Goal: Transaction & Acquisition: Subscribe to service/newsletter

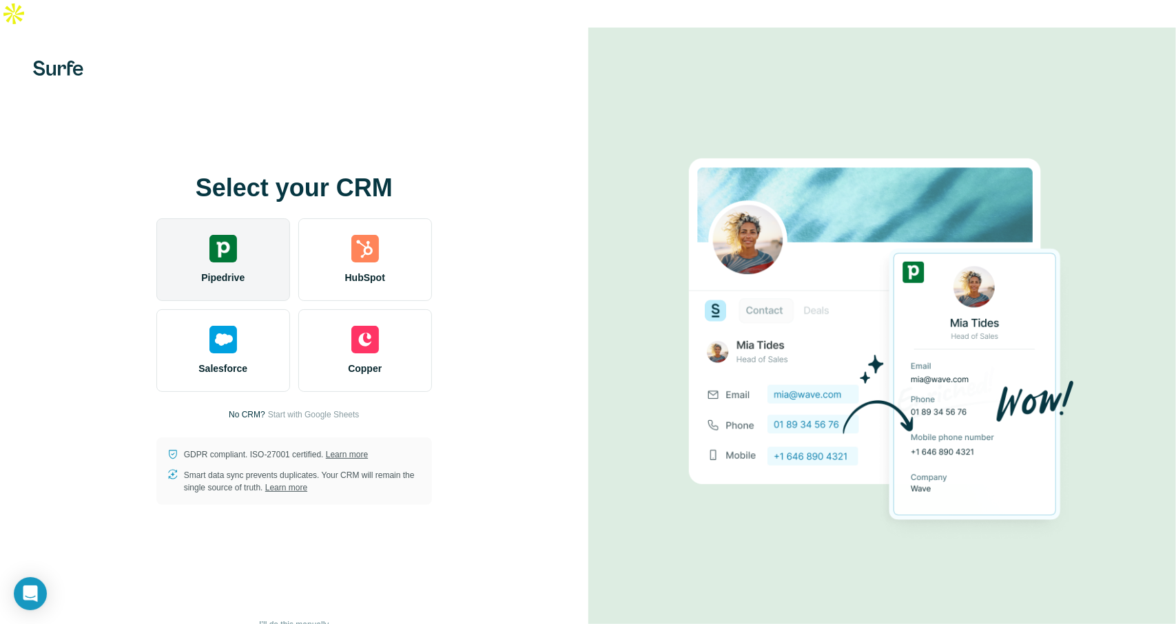
click at [194, 235] on div "Pipedrive" at bounding box center [223, 259] width 134 height 83
